Goal: Task Accomplishment & Management: Manage account settings

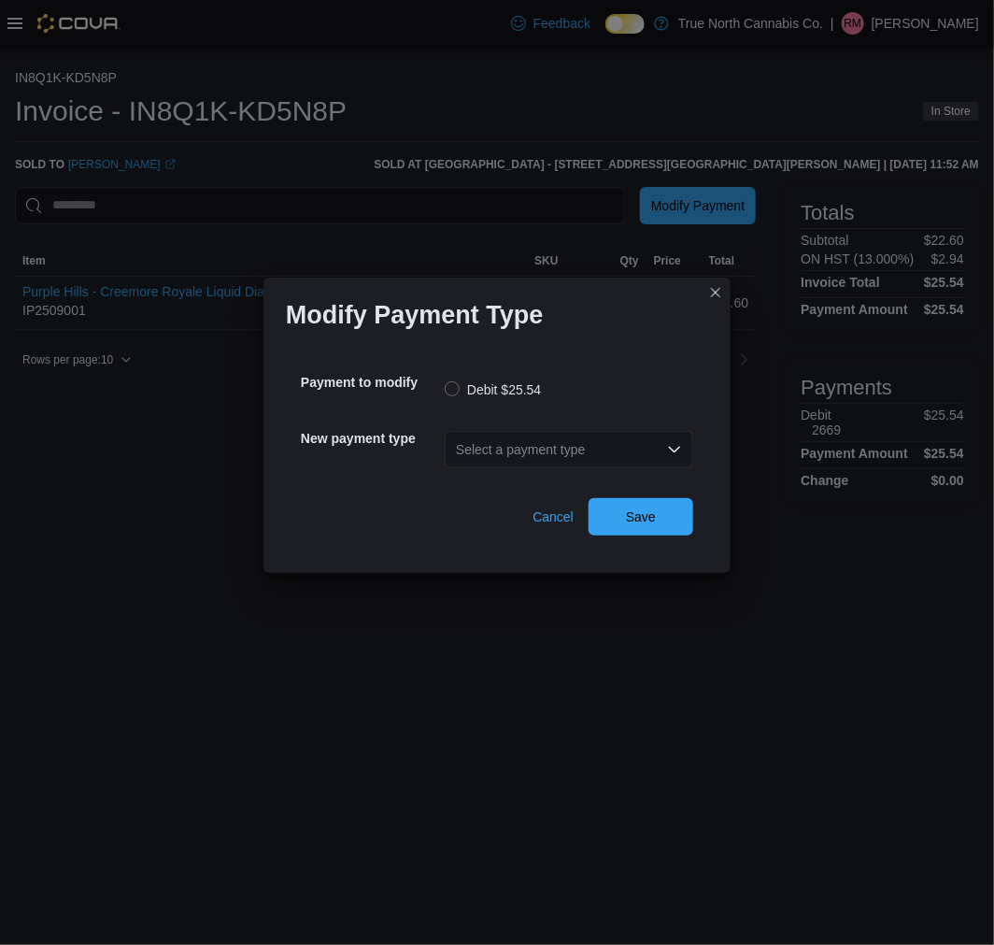
click at [500, 450] on div "Select a payment type" at bounding box center [569, 449] width 249 height 37
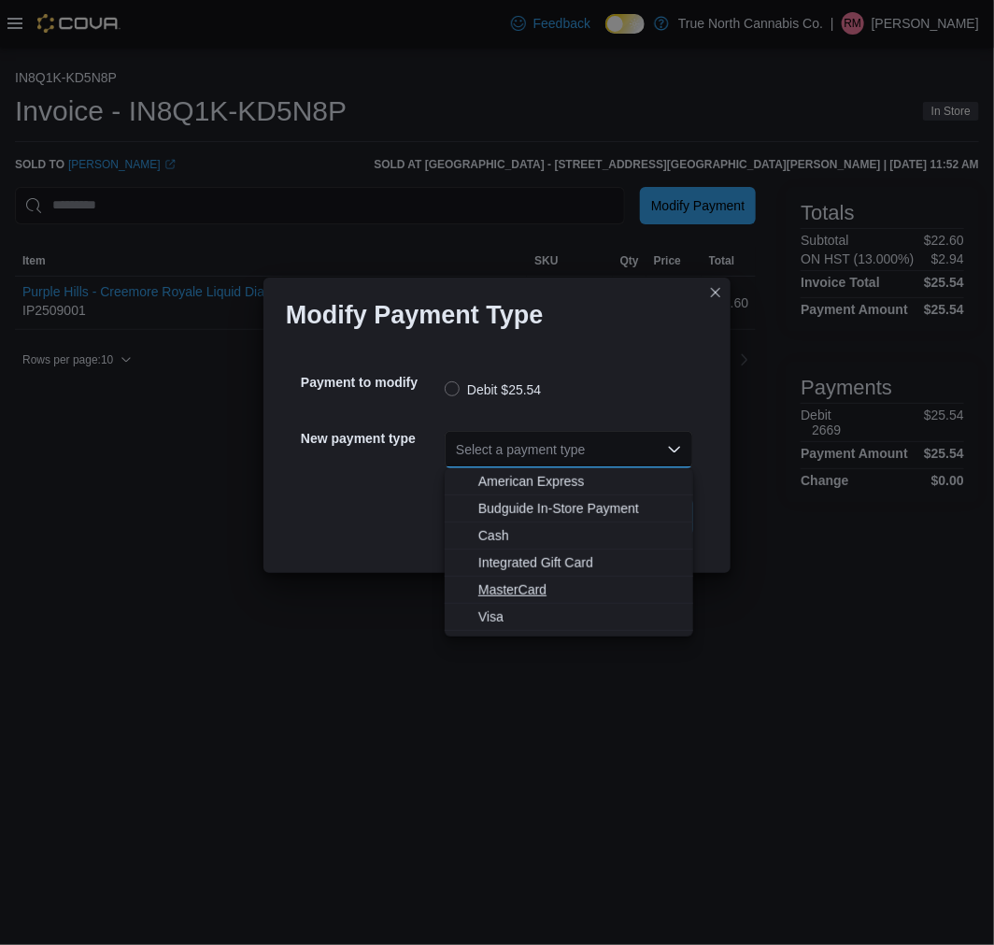
click at [521, 589] on span "MasterCard" at bounding box center [580, 589] width 204 height 19
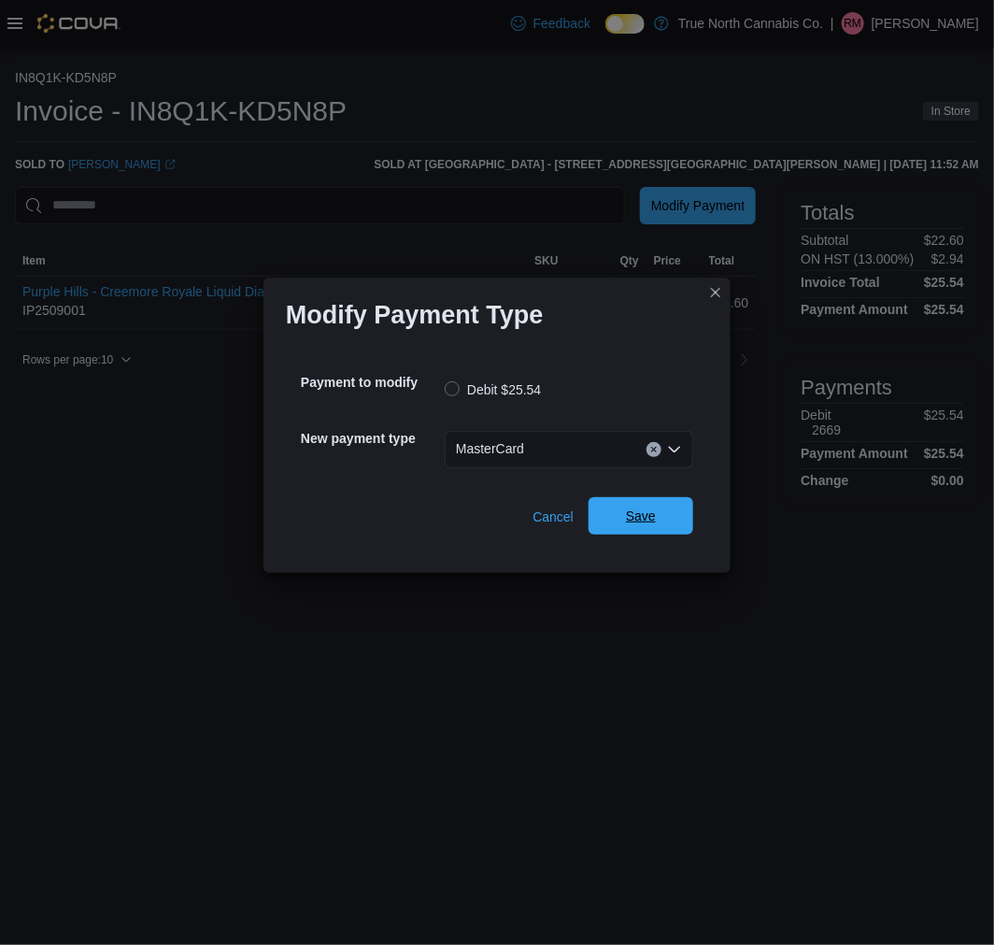
click at [660, 502] on span "Save" at bounding box center [641, 515] width 82 height 37
